Goal: Task Accomplishment & Management: Manage account settings

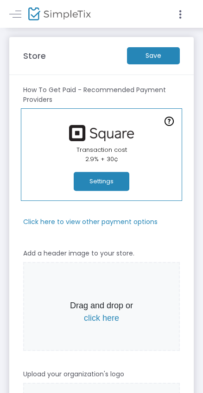
click at [114, 185] on button "Settings" at bounding box center [102, 181] width 56 height 19
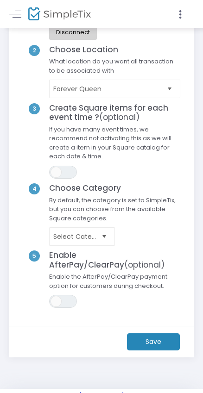
scroll to position [87, 0]
click at [144, 339] on m-button "Save" at bounding box center [153, 341] width 53 height 17
click at [182, 11] on icon at bounding box center [180, 15] width 8 height 12
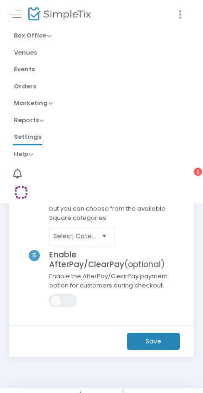
click at [182, 11] on icon at bounding box center [180, 15] width 8 height 12
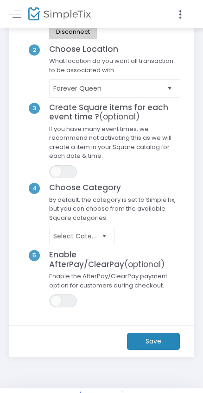
scroll to position [0, 0]
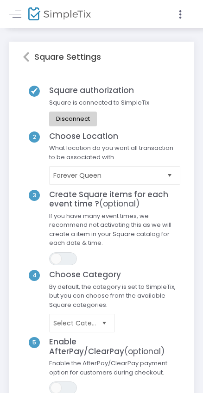
click at [27, 52] on icon at bounding box center [26, 56] width 7 height 11
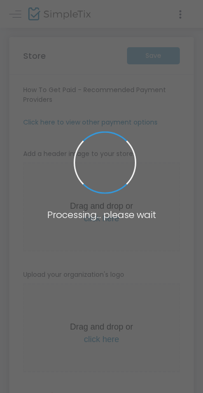
type input "[URL]"
radio input "false"
radio input "true"
type input "Forever Queen"
type input "07968946364"
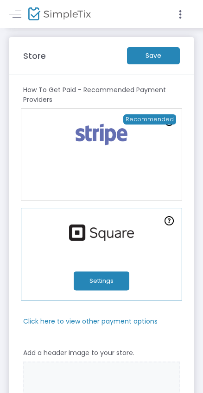
click at [117, 170] on link "Recommended" at bounding box center [101, 154] width 161 height 93
click at [162, 62] on m-button "Save" at bounding box center [153, 55] width 53 height 17
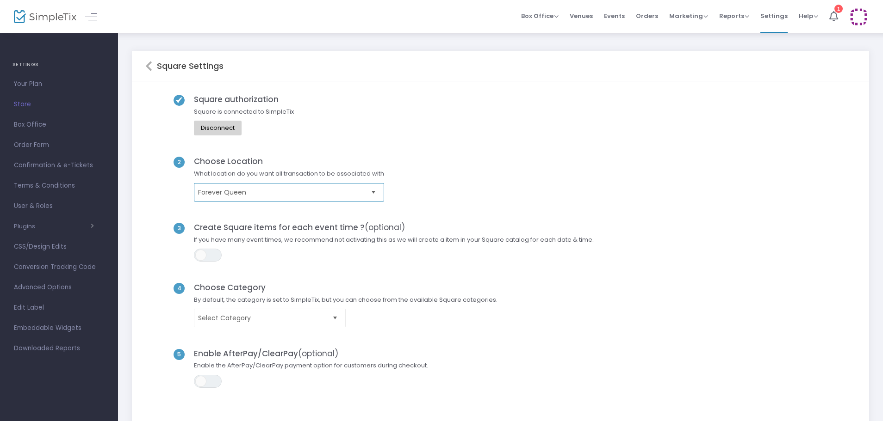
click at [360, 197] on span "Forever Queen" at bounding box center [282, 192] width 169 height 9
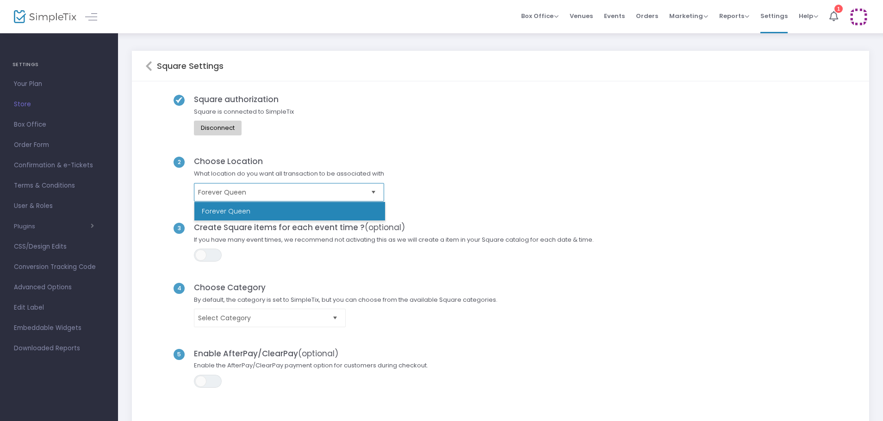
click at [360, 197] on span "Forever Queen" at bounding box center [282, 192] width 169 height 9
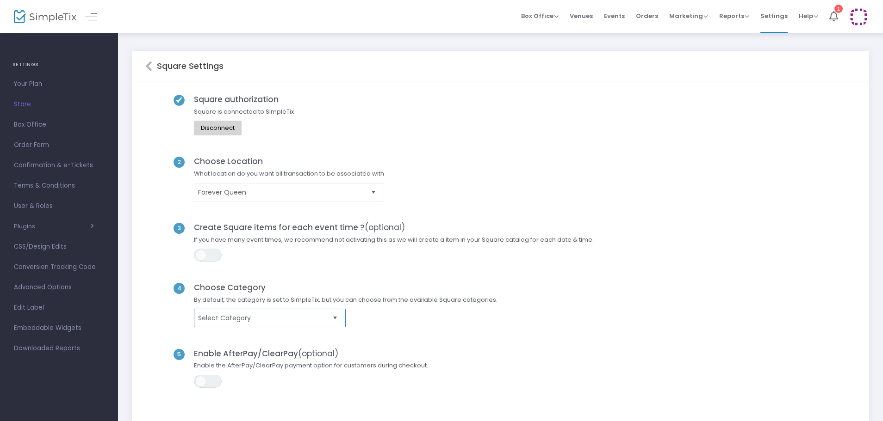
click at [312, 315] on span "Select Category" at bounding box center [263, 318] width 130 height 9
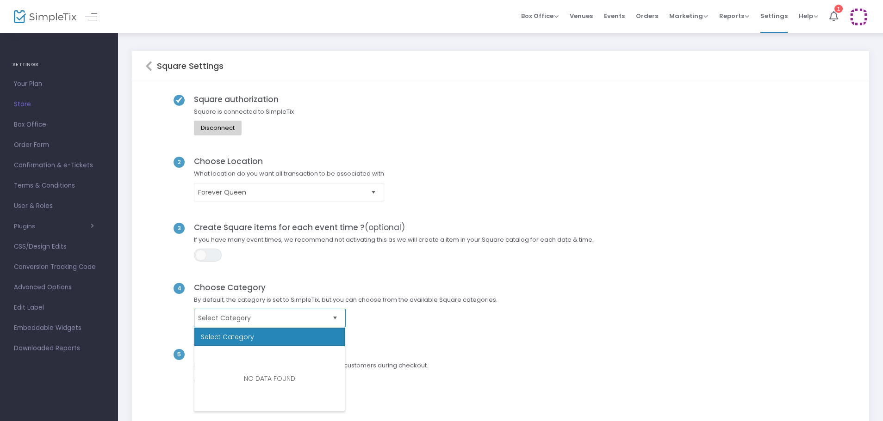
click at [312, 315] on span "Select Category" at bounding box center [263, 318] width 130 height 9
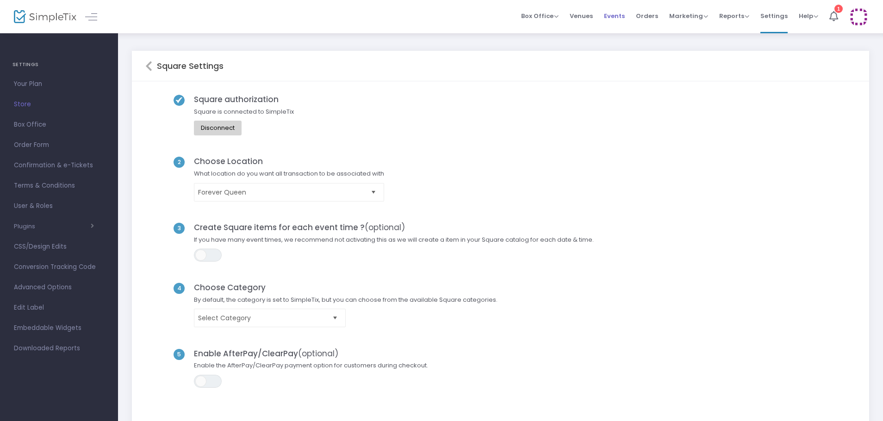
click at [622, 14] on span "Events" at bounding box center [614, 16] width 21 height 24
